Goal: Find specific page/section: Find specific page/section

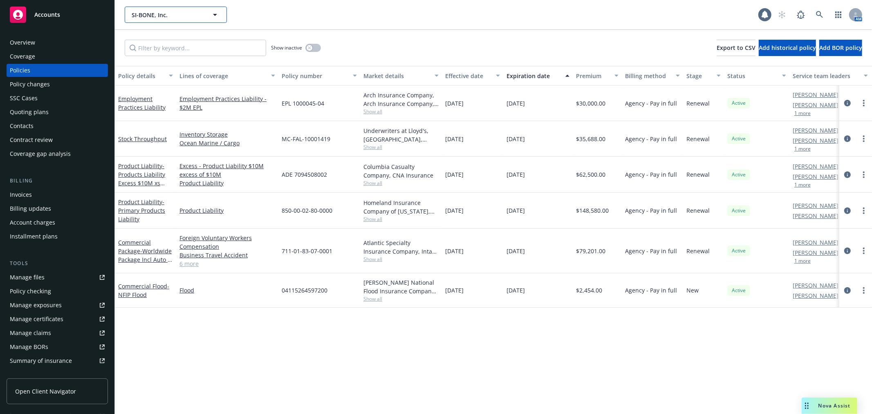
click at [173, 16] on span "SI-BONE, Inc." at bounding box center [167, 15] width 71 height 9
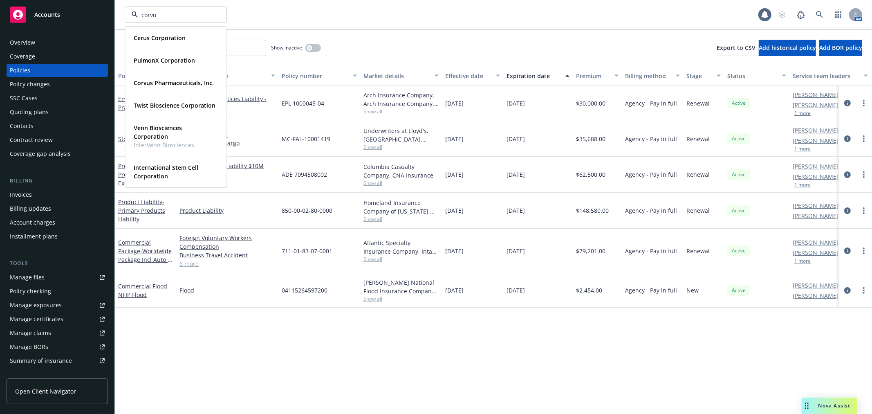
type input "corvus"
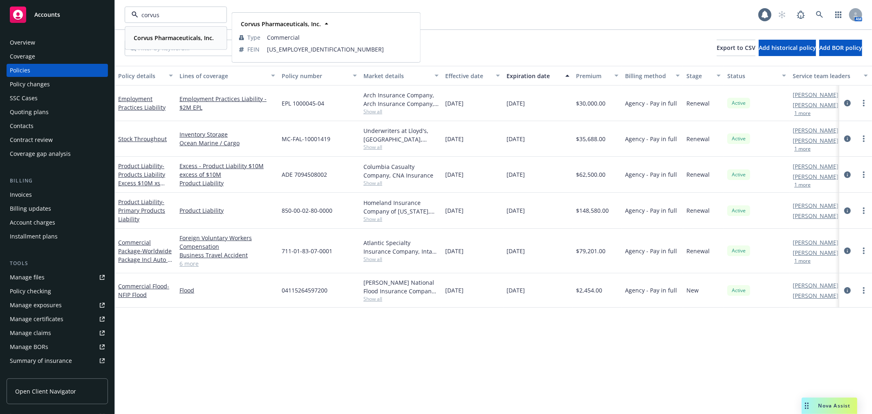
click at [176, 43] on div "Corvus Pharmaceuticals, Inc." at bounding box center [172, 38] width 85 height 12
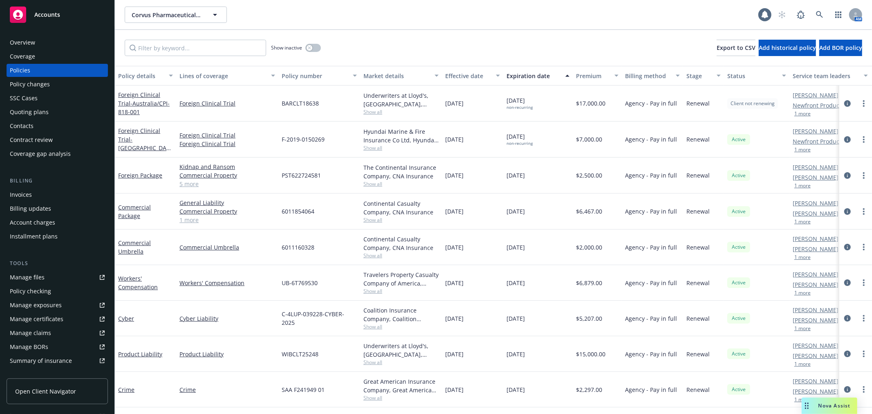
click at [75, 279] on link "Manage files" at bounding box center [57, 277] width 101 height 13
click at [146, 15] on span "Corvus Pharmaceuticals, Inc." at bounding box center [167, 15] width 71 height 9
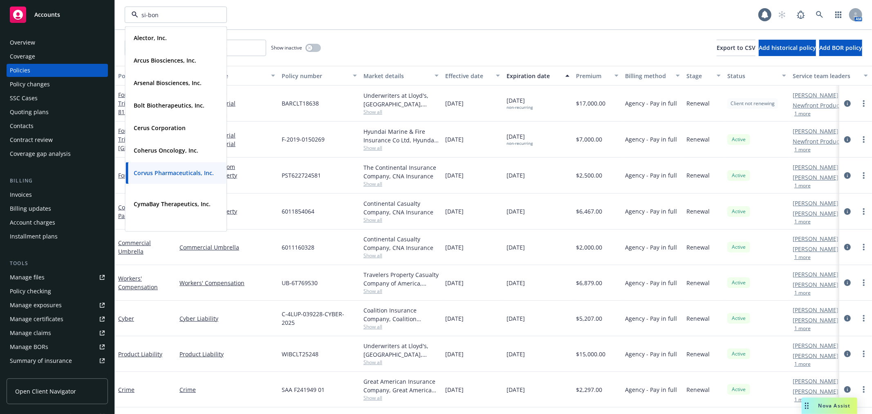
type input "si-bone"
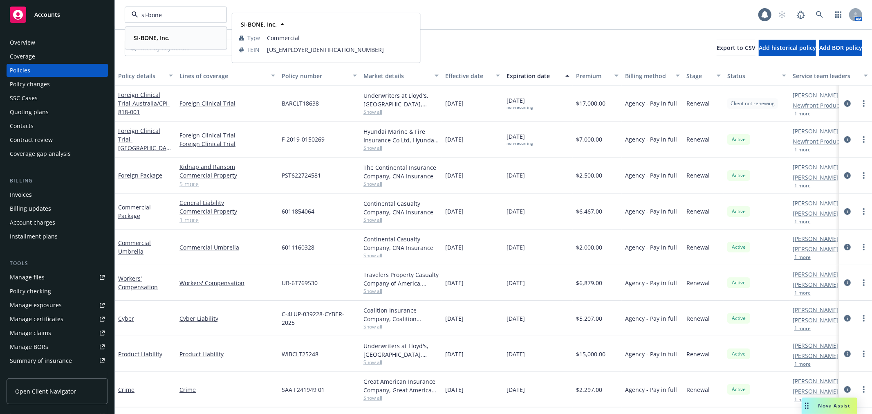
click at [153, 38] on strong "SI-BONE, Inc." at bounding box center [152, 38] width 36 height 8
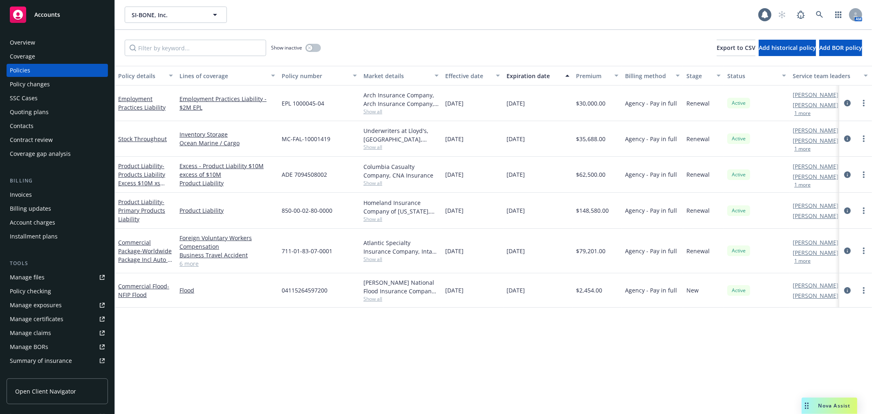
click at [49, 104] on div "SSC Cases" at bounding box center [57, 98] width 95 height 13
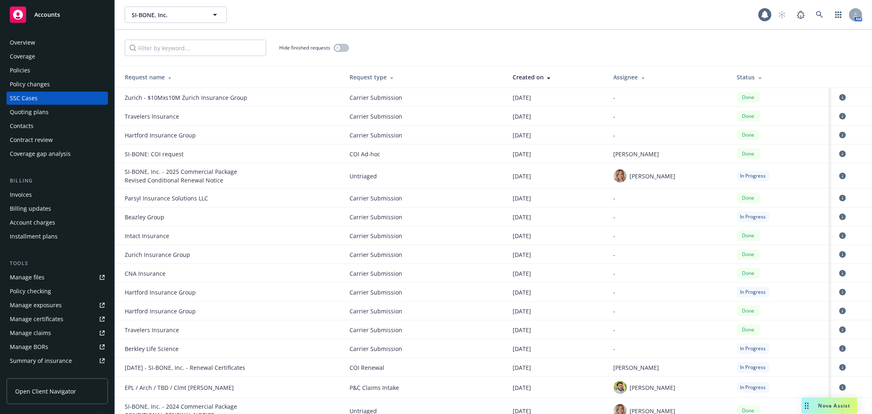
click at [39, 112] on div "Quoting plans" at bounding box center [29, 112] width 39 height 13
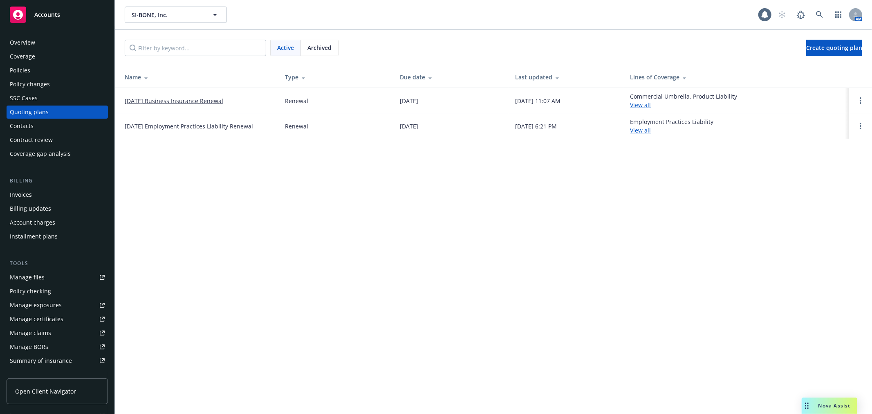
click at [202, 98] on link "[DATE] Business Insurance Renewal" at bounding box center [174, 101] width 99 height 9
